Goal: Task Accomplishment & Management: Manage account settings

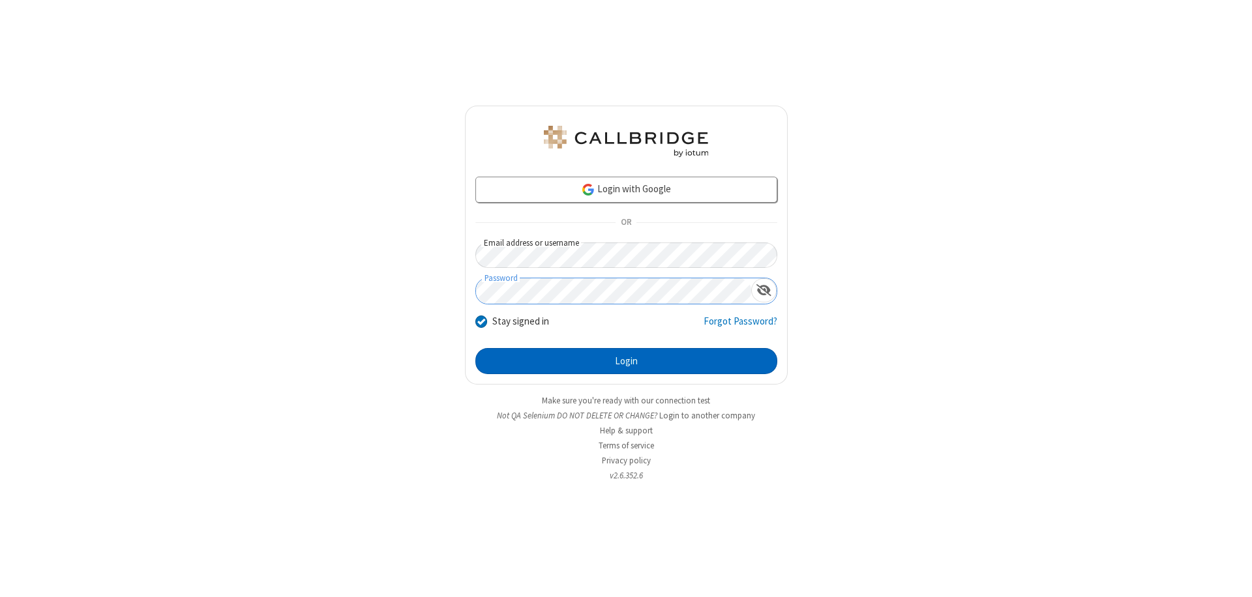
click at [626, 361] on button "Login" at bounding box center [626, 361] width 302 height 26
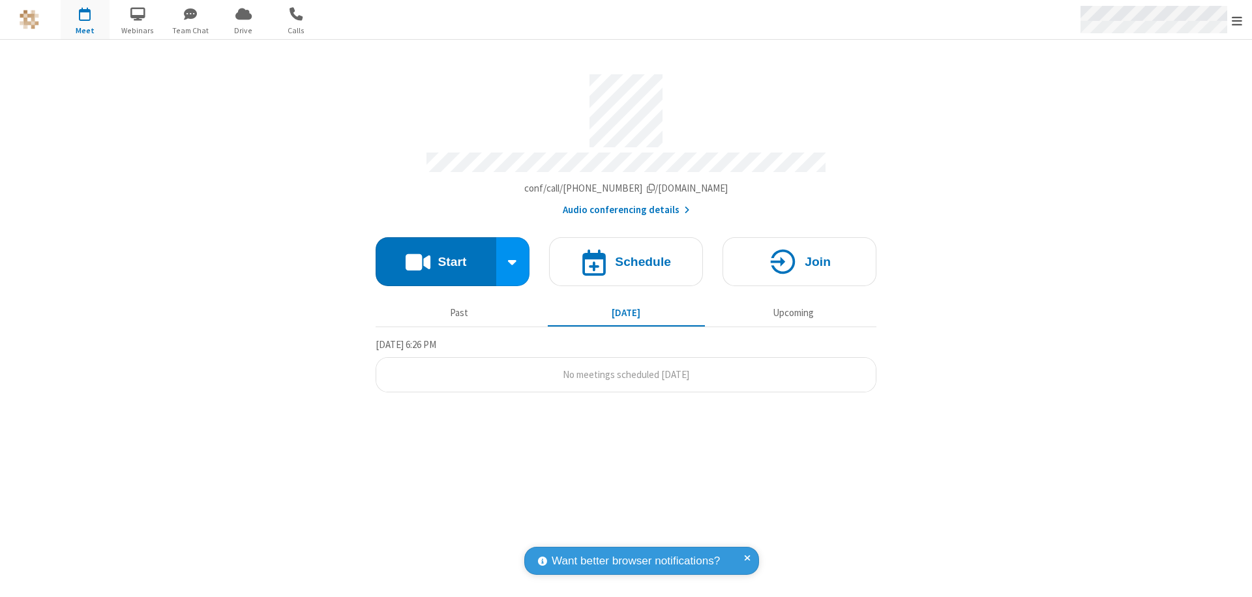
click at [1237, 20] on span "Open menu" at bounding box center [1237, 20] width 10 height 13
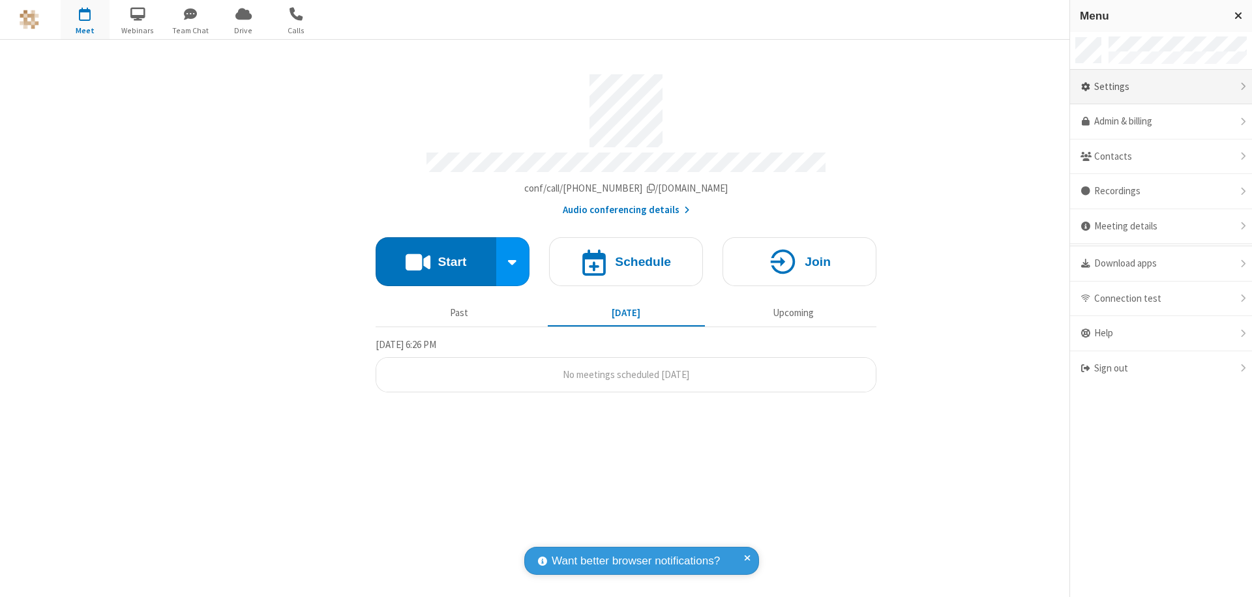
click at [1161, 87] on div "Settings" at bounding box center [1161, 87] width 182 height 35
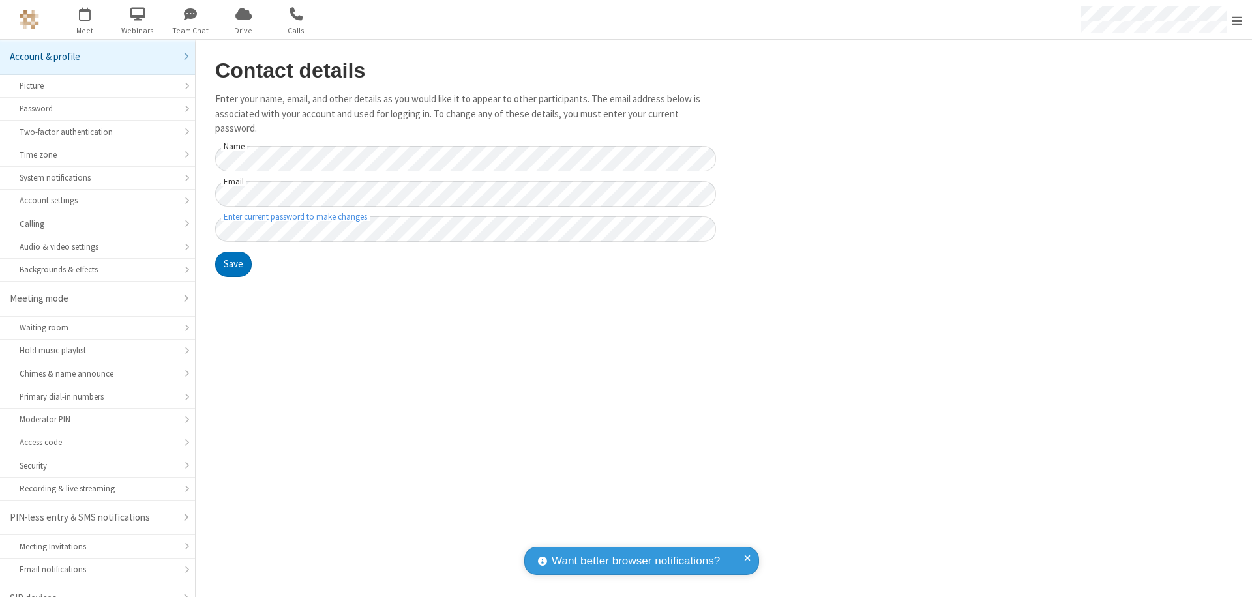
scroll to position [18, 0]
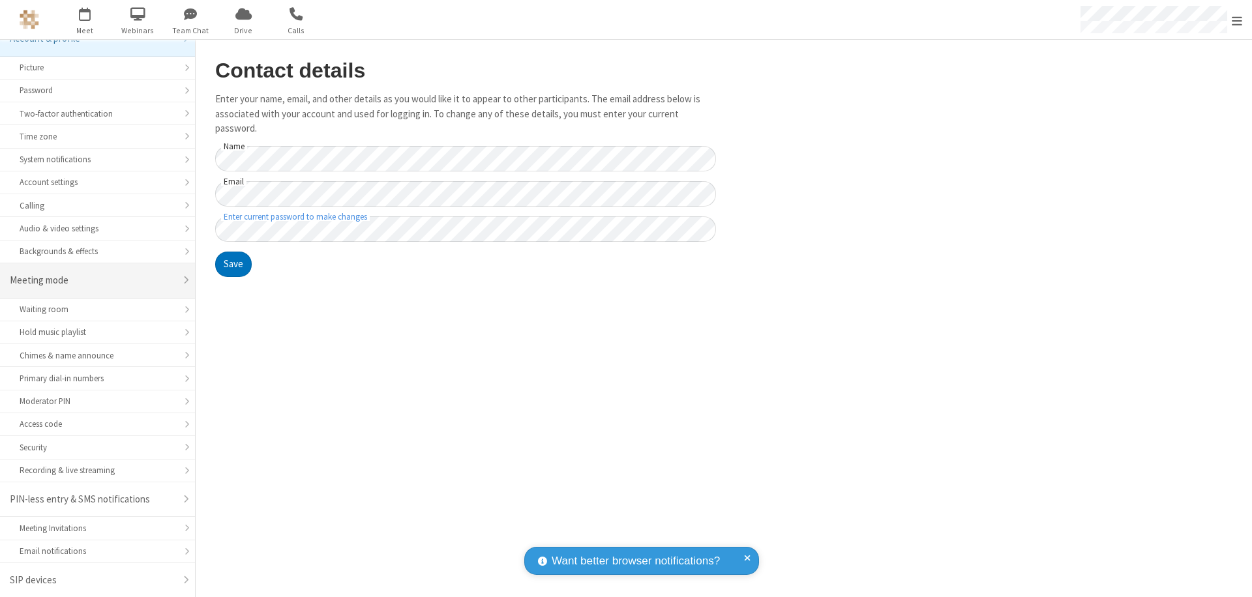
click at [93, 280] on div "Meeting mode" at bounding box center [93, 280] width 166 height 15
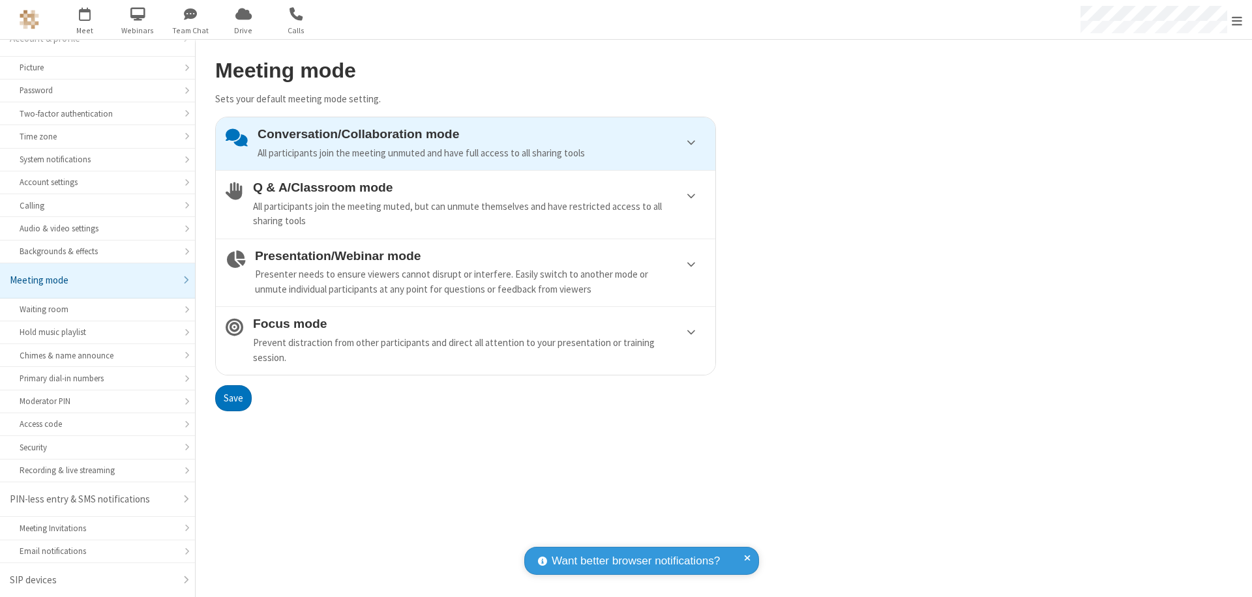
click at [466, 340] on div "Prevent distraction from other participants and direct all attention to your pr…" at bounding box center [479, 350] width 452 height 29
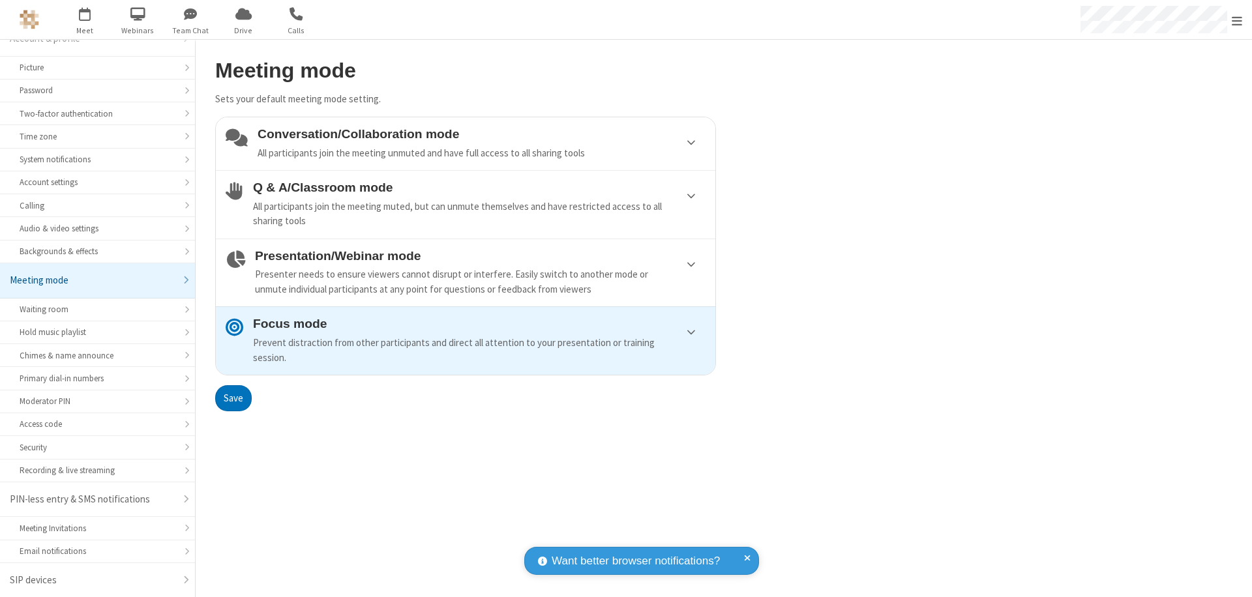
click at [233, 398] on button "Save" at bounding box center [233, 398] width 37 height 26
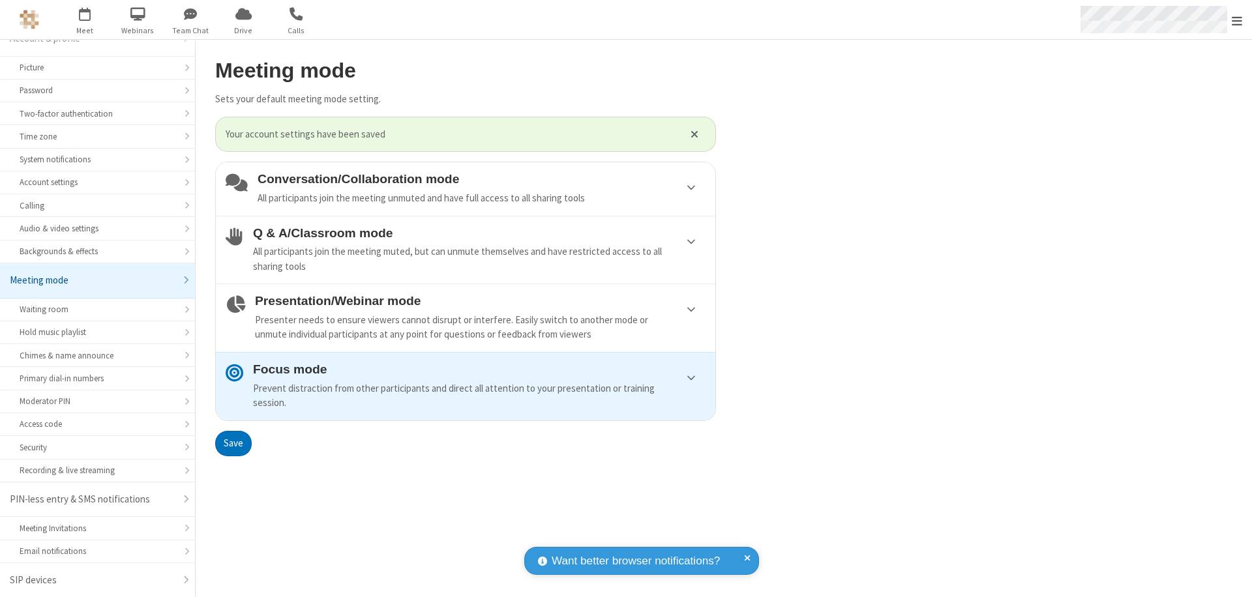
click at [1237, 20] on span "Open menu" at bounding box center [1237, 20] width 10 height 13
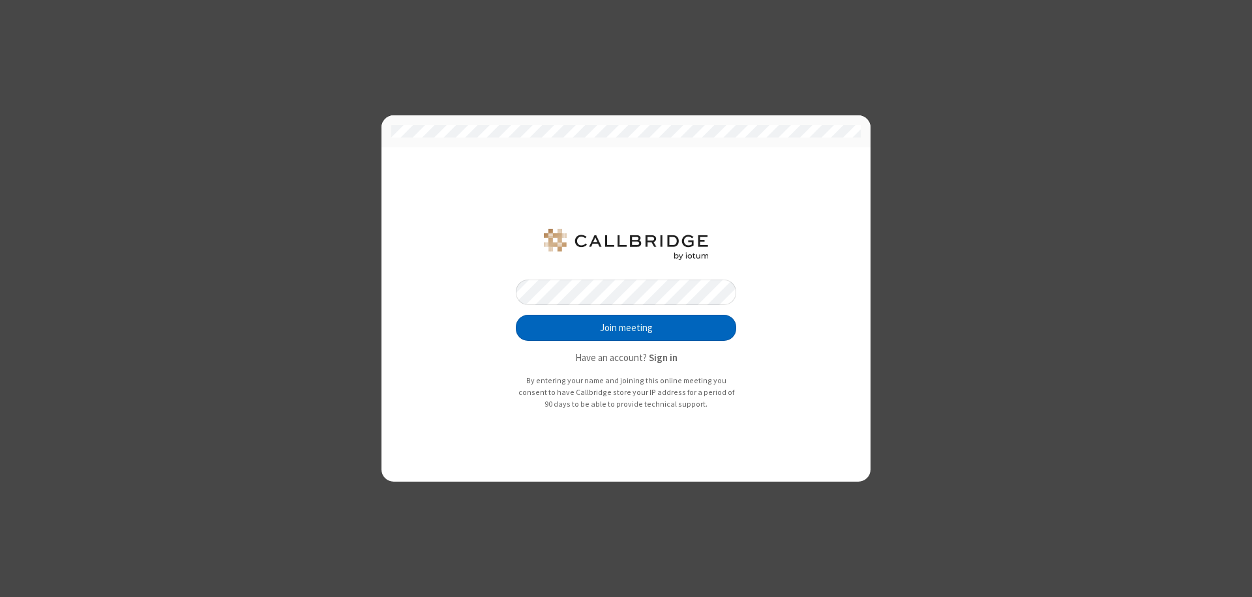
click at [626, 328] on button "Join meeting" at bounding box center [626, 328] width 220 height 26
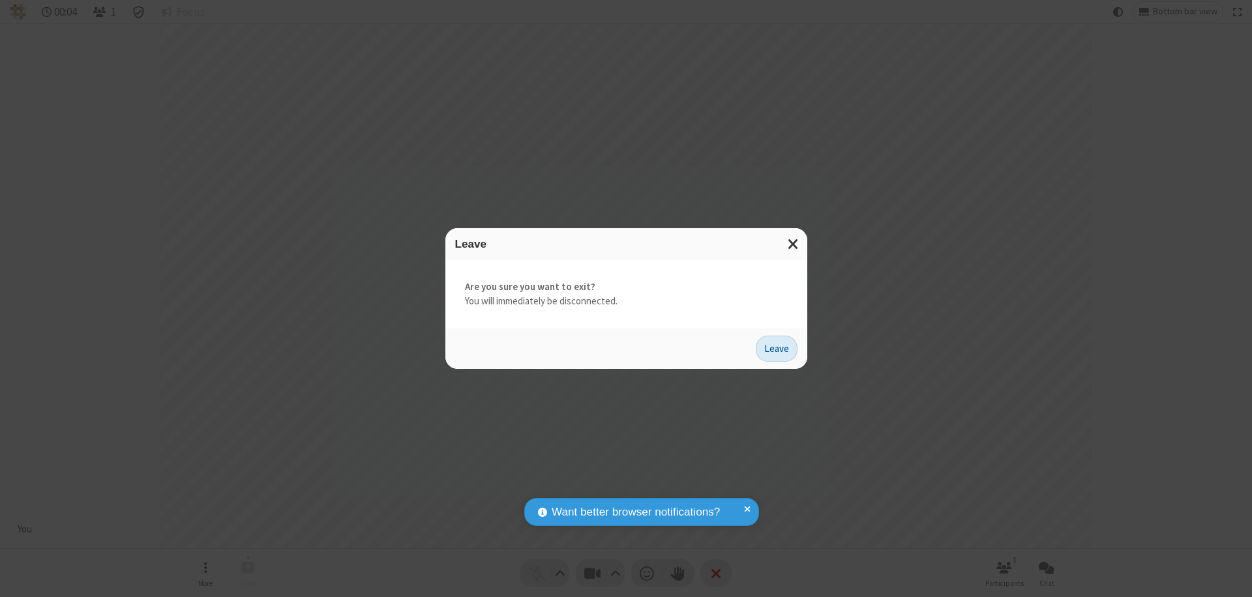
click at [777, 348] on button "Leave" at bounding box center [777, 349] width 42 height 26
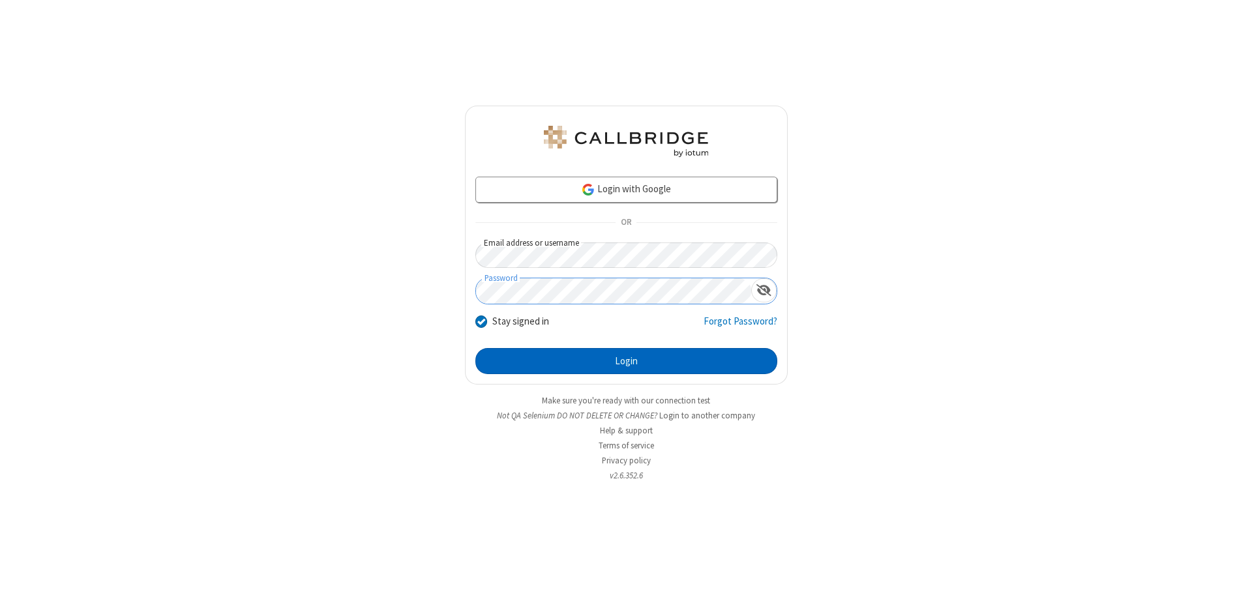
click at [626, 361] on button "Login" at bounding box center [626, 361] width 302 height 26
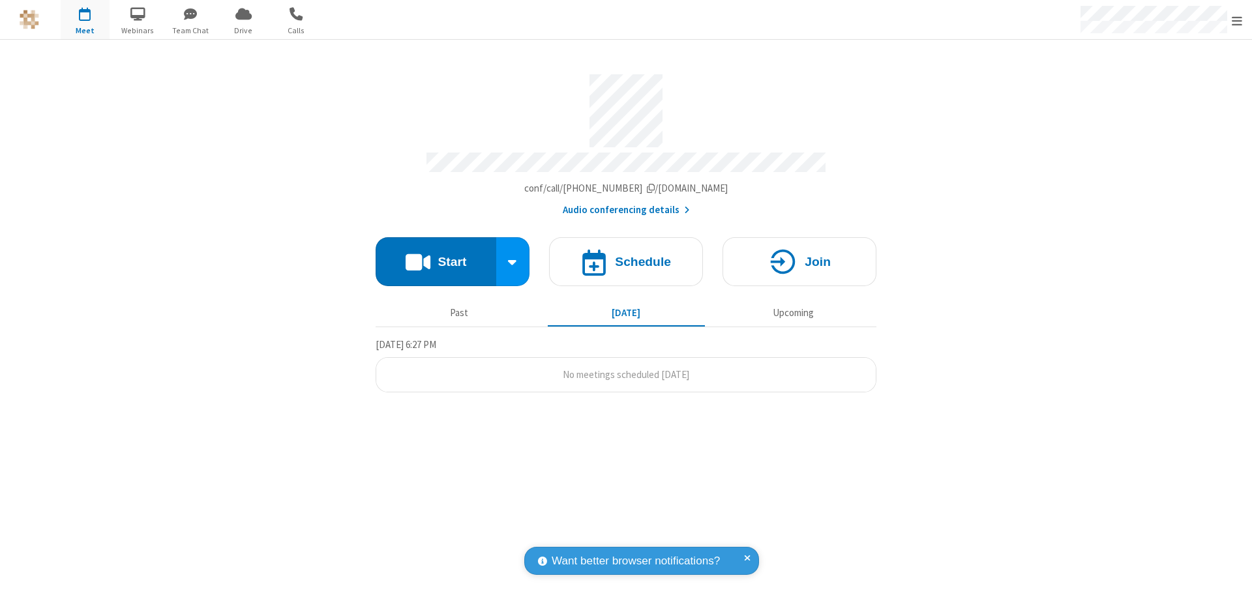
click at [1237, 20] on span "Open menu" at bounding box center [1237, 20] width 10 height 13
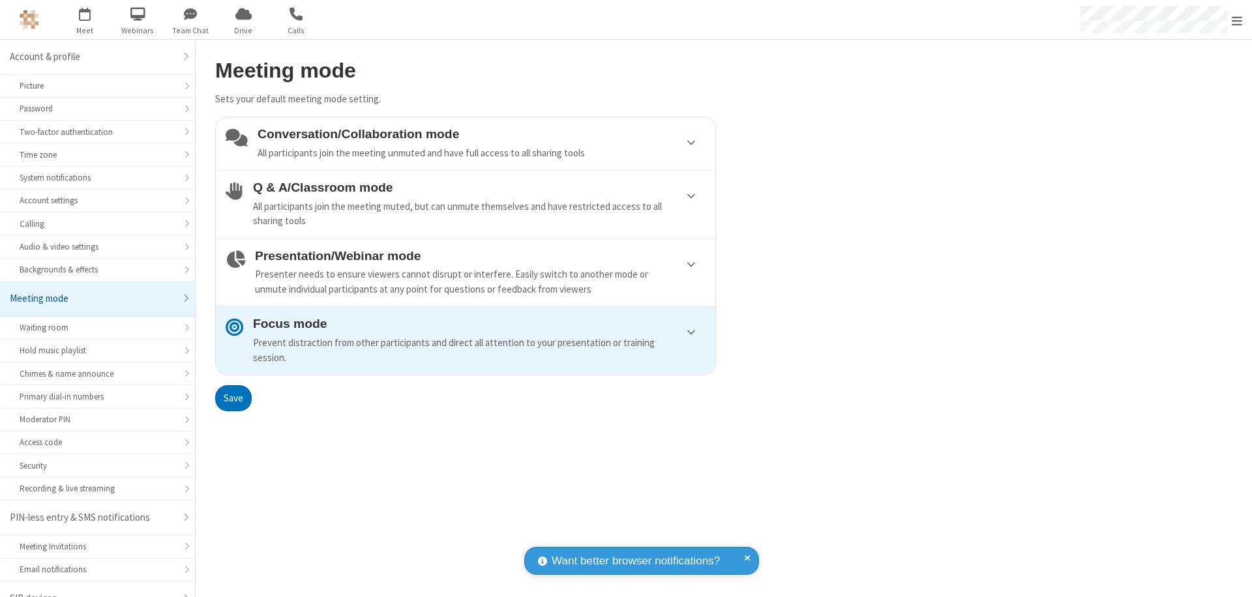
scroll to position [18, 0]
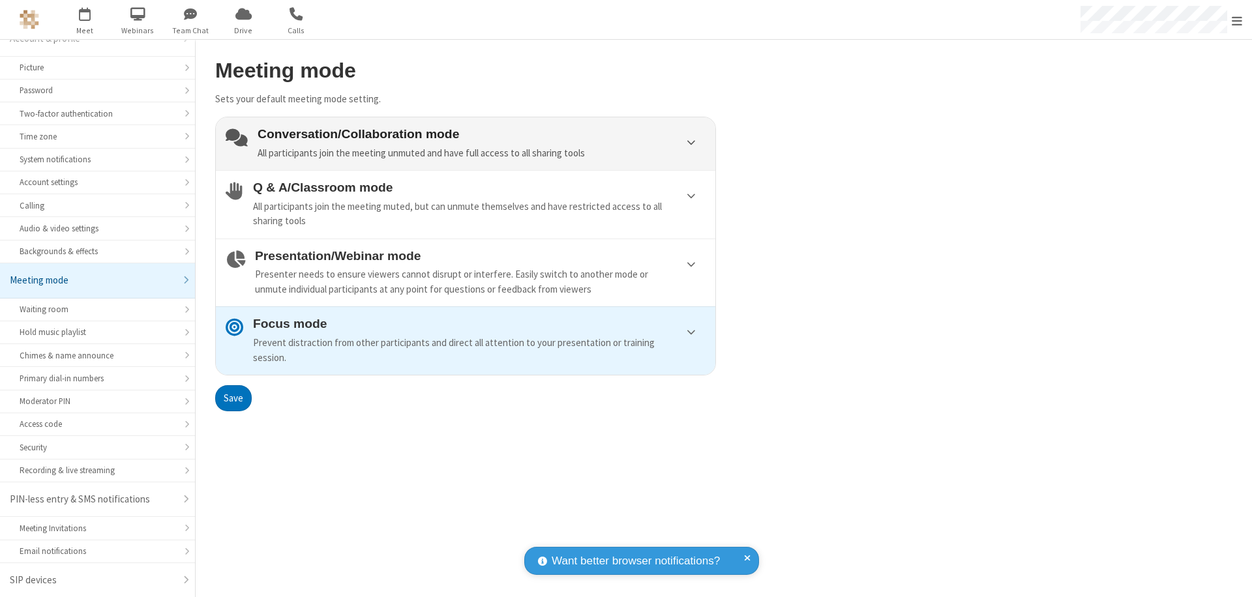
click at [466, 143] on div "Conversation/Collaboration mode All participants join the meeting unmuted and h…" at bounding box center [482, 143] width 448 height 33
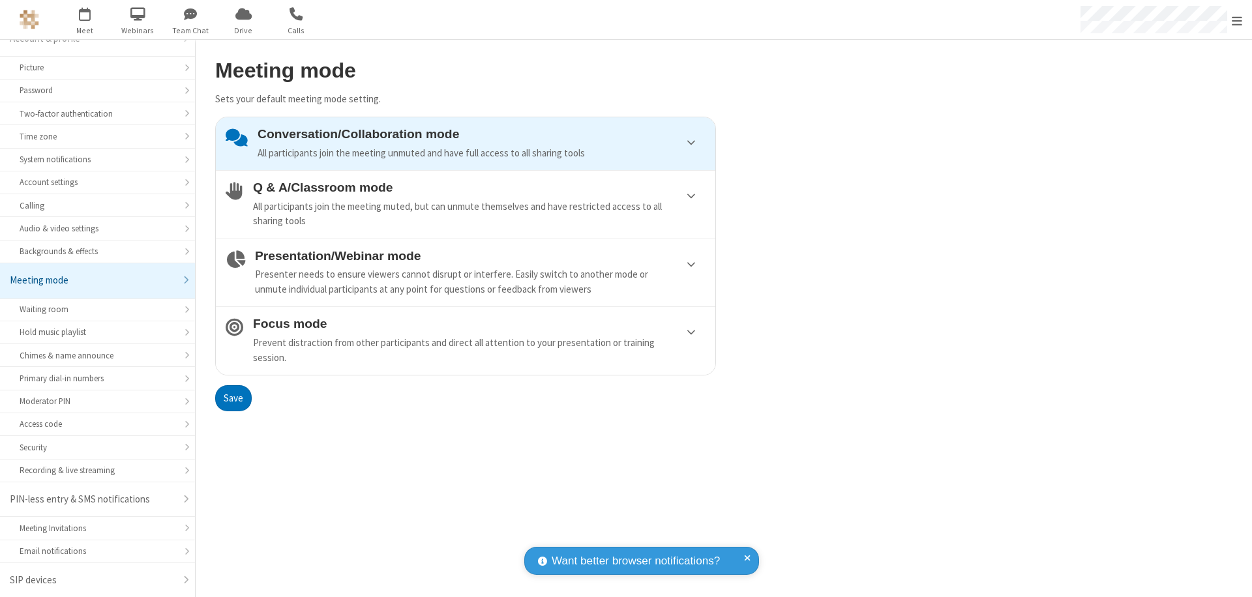
click at [233, 398] on button "Save" at bounding box center [233, 398] width 37 height 26
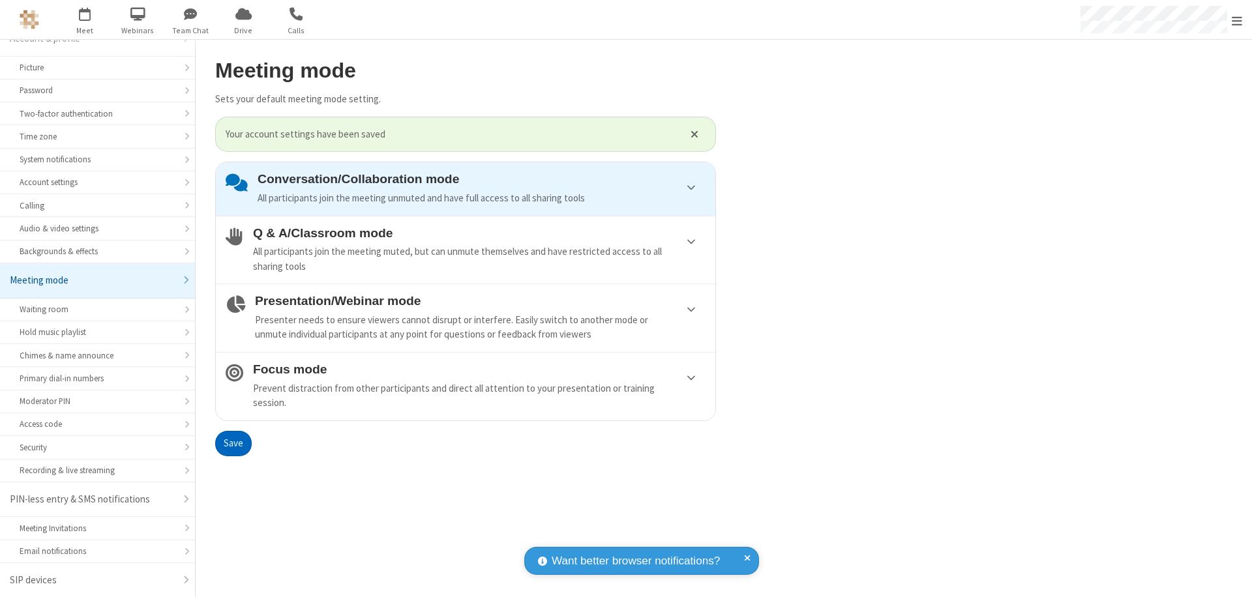
click at [1237, 20] on span "Open menu" at bounding box center [1237, 20] width 10 height 13
